Goal: Communication & Community: Answer question/provide support

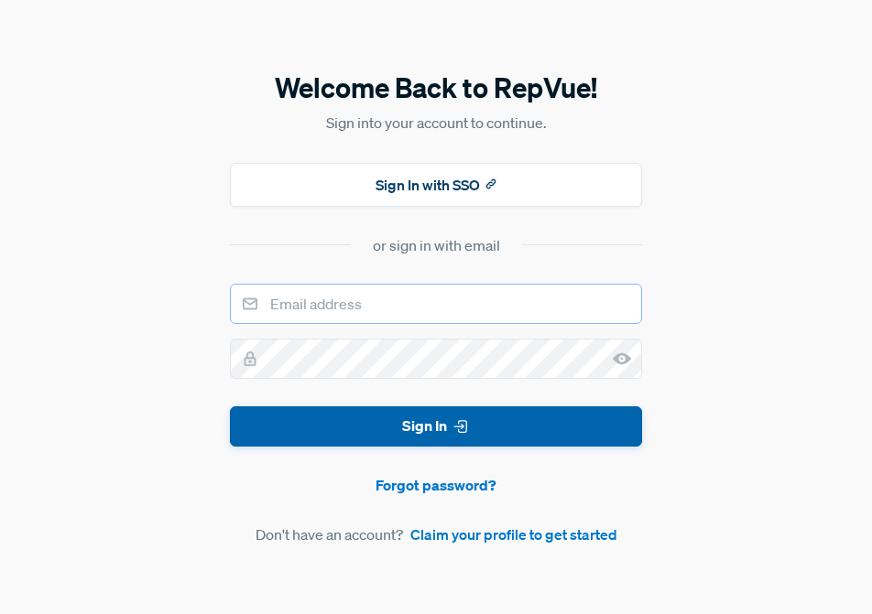
type input "[EMAIL_ADDRESS][DOMAIN_NAME]"
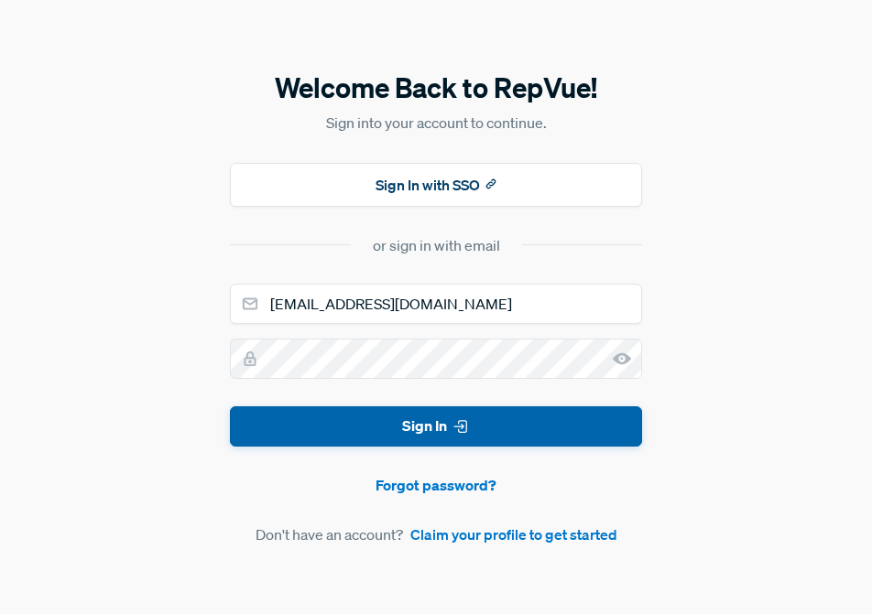
click at [391, 428] on button "Sign In" at bounding box center [436, 427] width 412 height 41
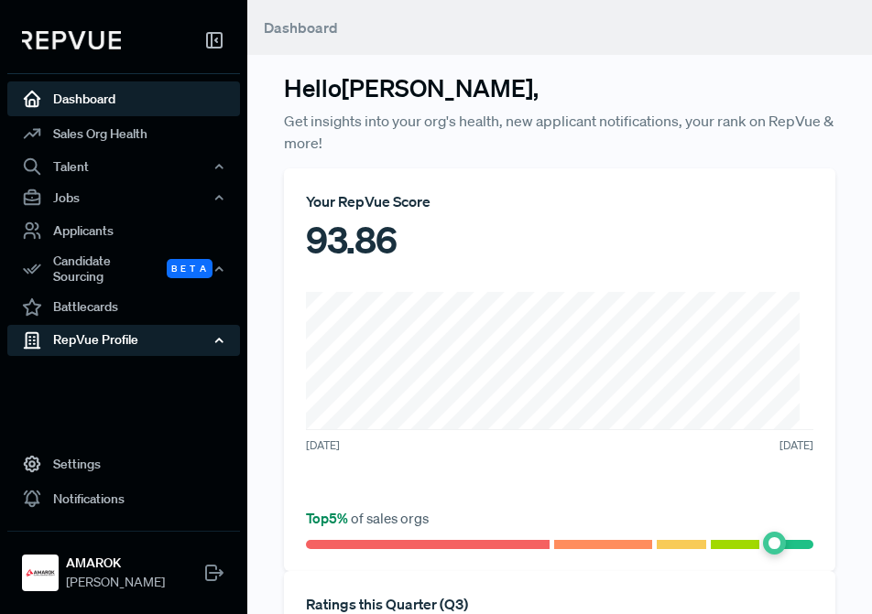
click at [107, 330] on div "RepVue Profile" at bounding box center [123, 340] width 233 height 31
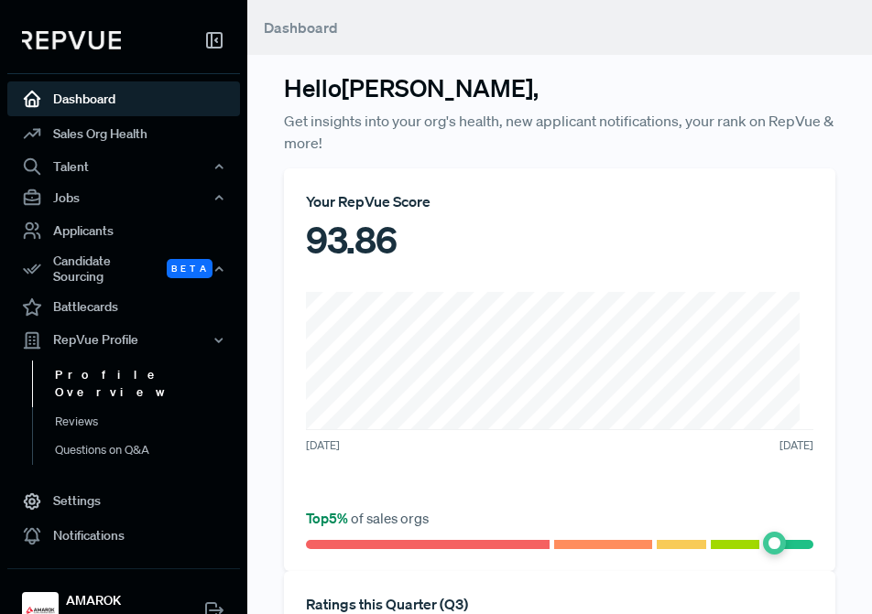
click at [82, 364] on link "Profile Overview" at bounding box center [148, 384] width 233 height 47
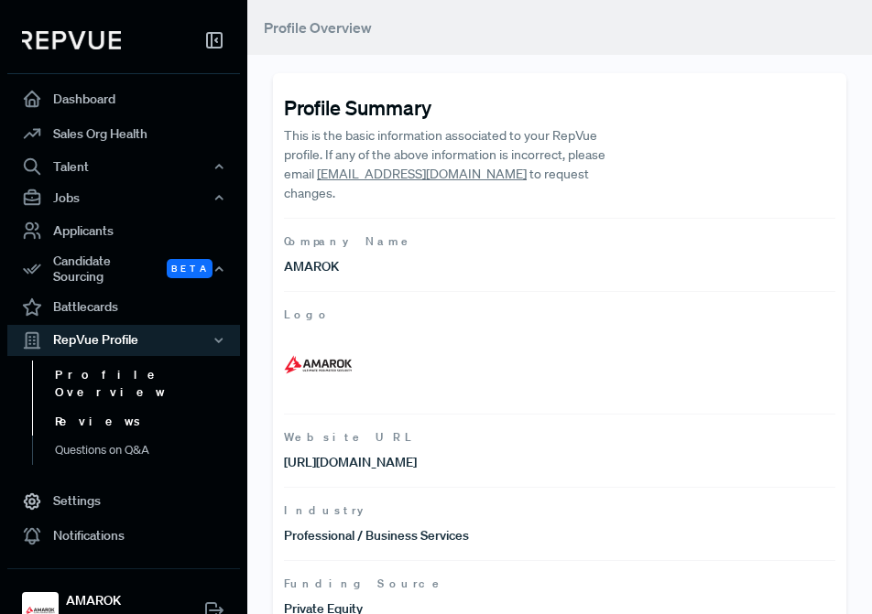
click at [71, 408] on link "Reviews" at bounding box center [148, 422] width 233 height 29
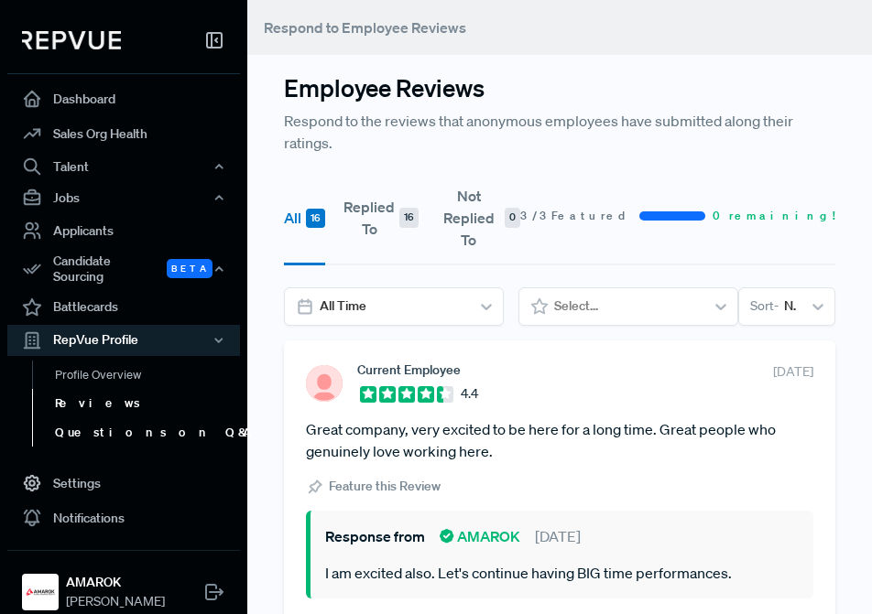
click at [76, 419] on link "Questions on Q&A" at bounding box center [148, 433] width 233 height 29
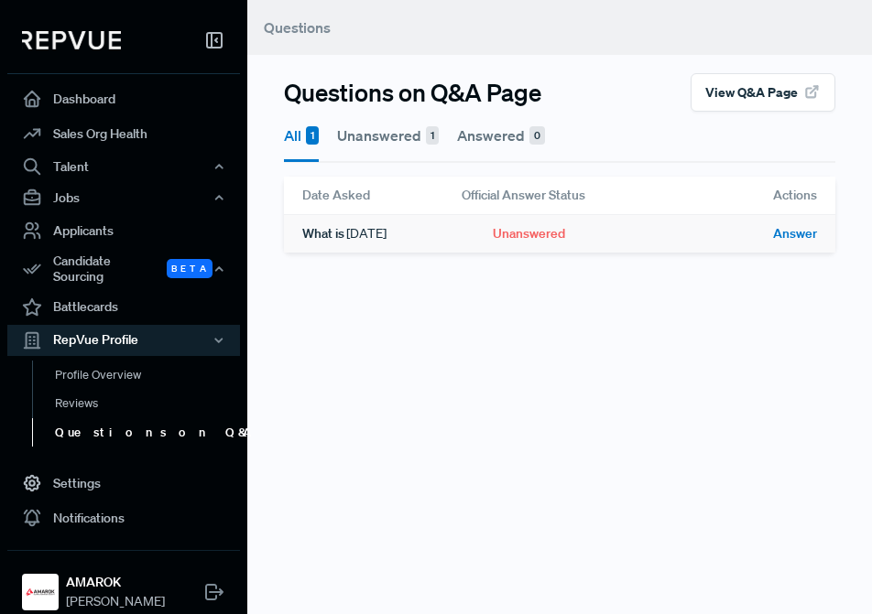
click at [792, 235] on span "Answer" at bounding box center [795, 233] width 44 height 19
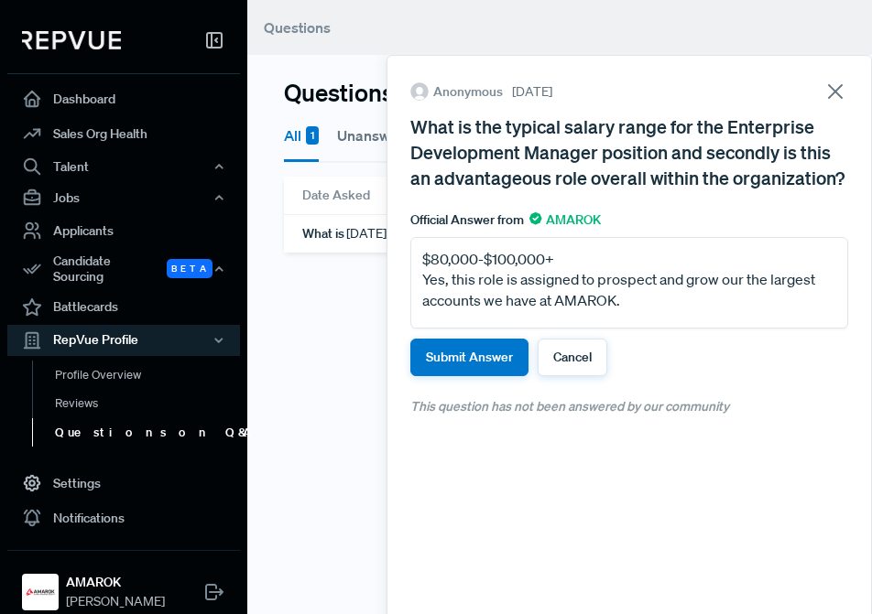
click at [482, 329] on textarea "$80,000-$100,000+ Yes, this role is assigned to prospect and grow our the large…" at bounding box center [629, 283] width 438 height 92
click at [421, 327] on textarea "$80,000-$100,000+ Yes, this role is assigned to prospect and grow our the large…" at bounding box center [629, 283] width 438 height 92
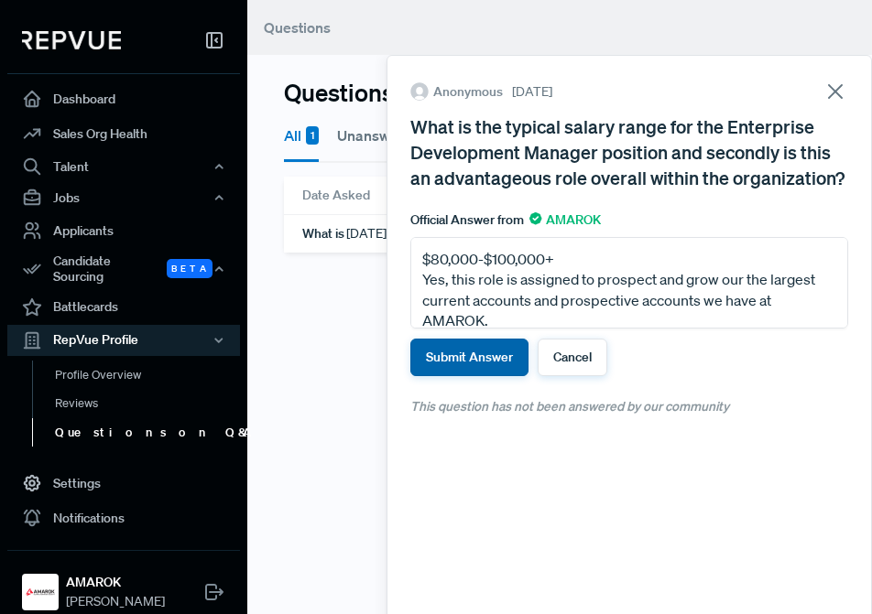
type textarea "$80,000-$100,000+ Yes, this role is assigned to prospect and grow our the large…"
click at [461, 376] on button "Submit Answer" at bounding box center [469, 358] width 118 height 38
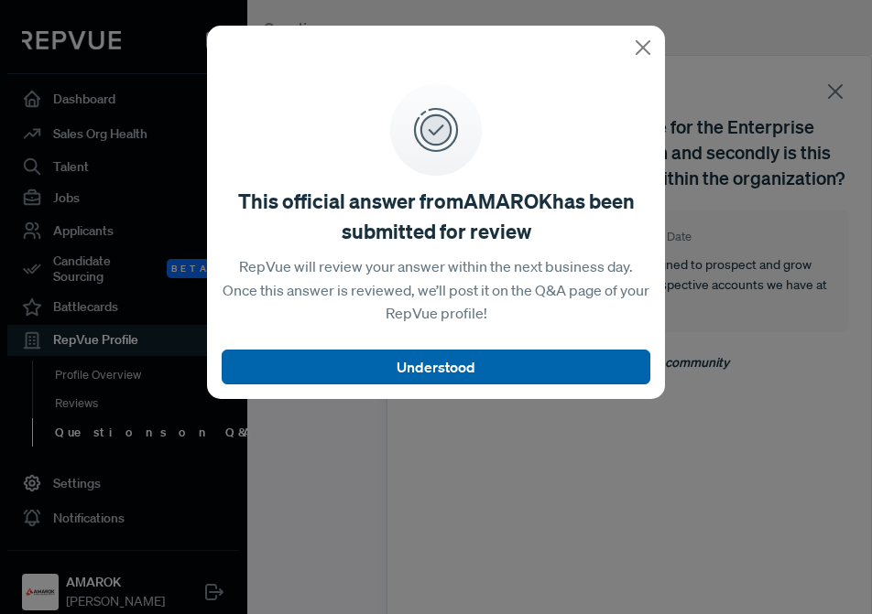
click at [454, 360] on button "Understood" at bounding box center [436, 367] width 429 height 35
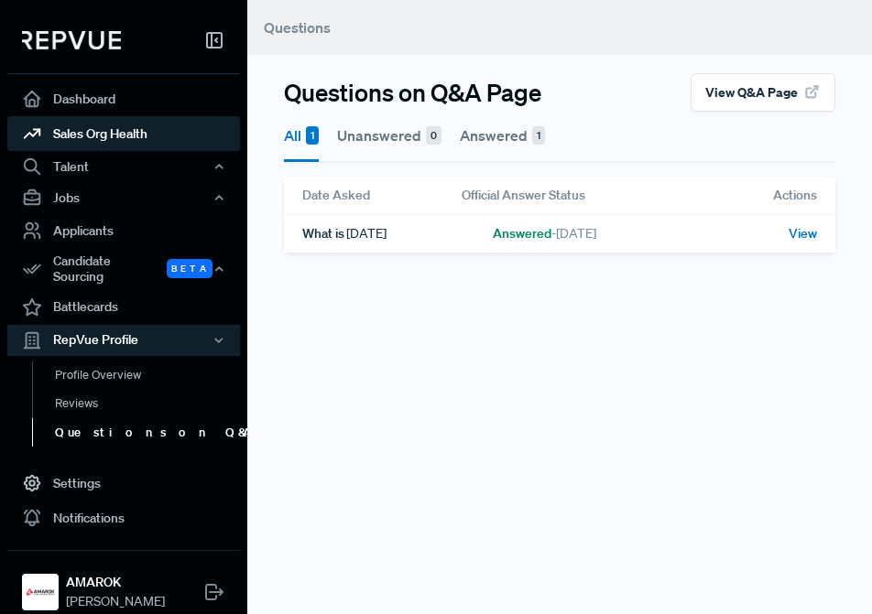
click at [73, 134] on link "Sales Org Health" at bounding box center [123, 133] width 233 height 35
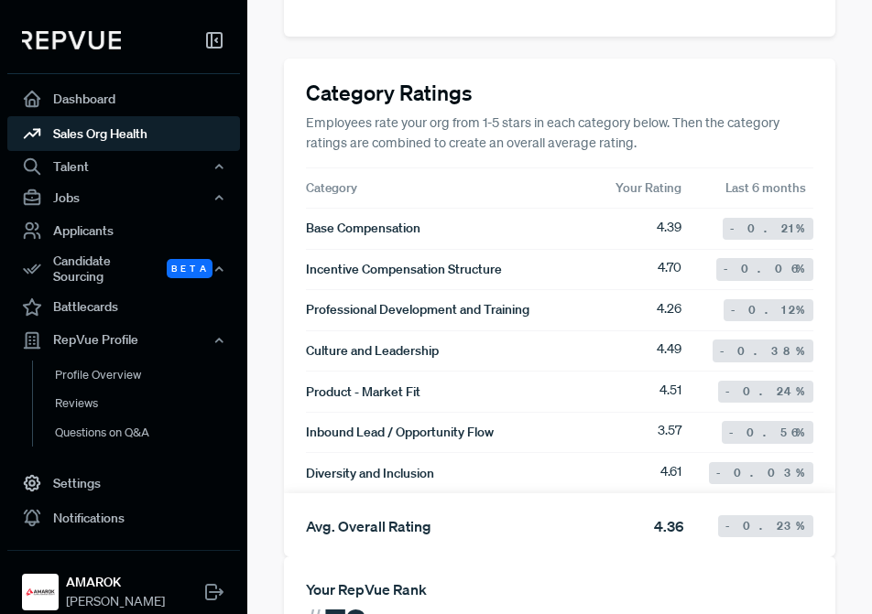
scroll to position [916, 0]
